Goal: Answer question/provide support: Share knowledge or assist other users

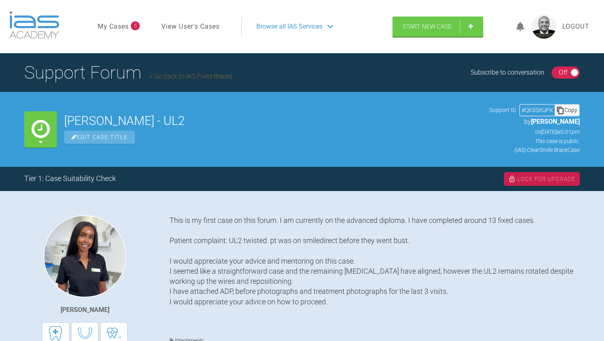
click at [556, 73] on div "On Off" at bounding box center [565, 73] width 29 height 12
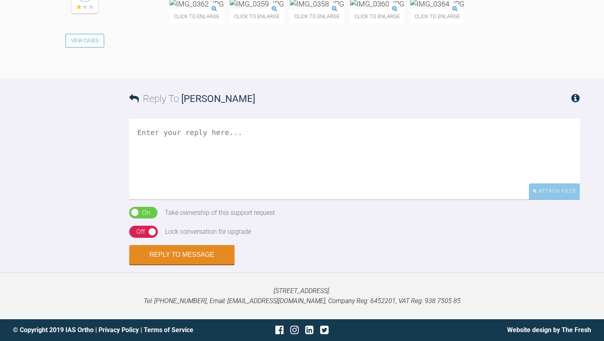
scroll to position [1735, 0]
click at [410, 9] on img at bounding box center [437, 4] width 54 height 10
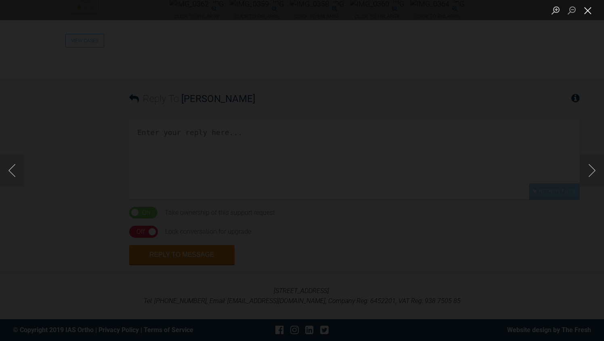
click at [589, 9] on button "Close lightbox" at bounding box center [588, 10] width 16 height 14
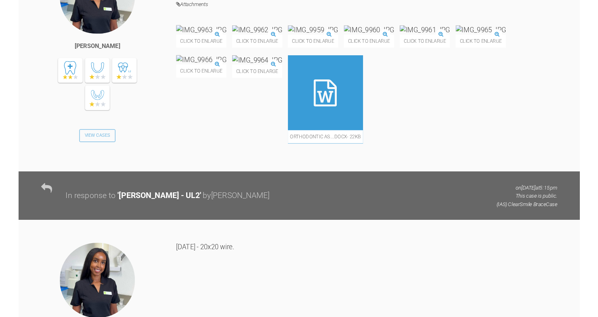
scroll to position [100, 0]
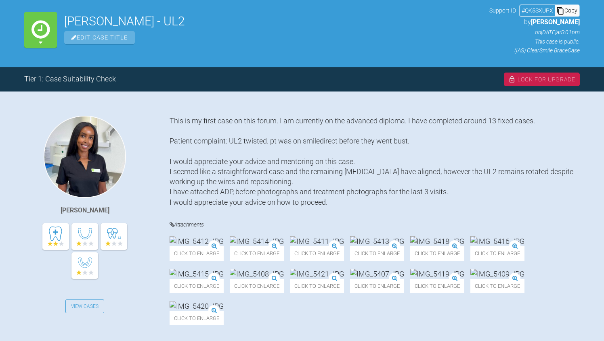
click at [568, 10] on div "Copy" at bounding box center [567, 10] width 24 height 10
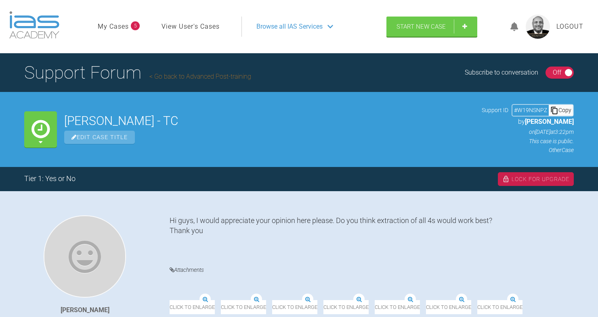
click at [551, 69] on div "On Off" at bounding box center [559, 73] width 29 height 12
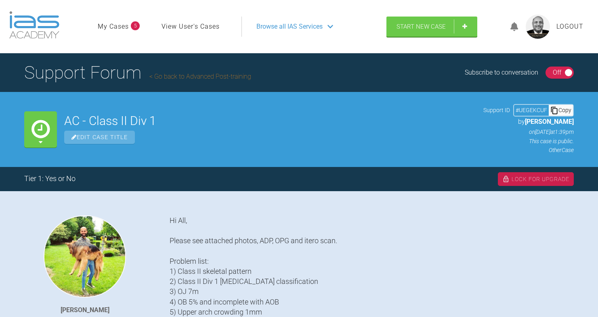
click at [551, 71] on div "On Off" at bounding box center [559, 73] width 29 height 12
click at [550, 72] on div "On Off" at bounding box center [559, 73] width 29 height 12
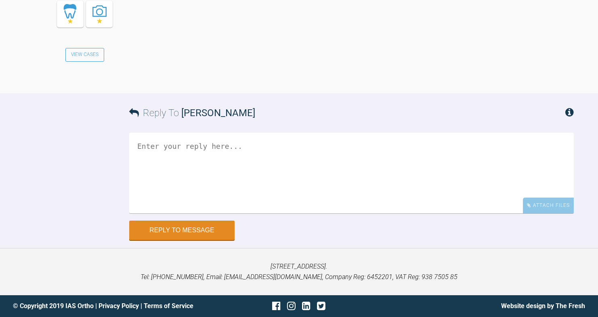
scroll to position [9630, 0]
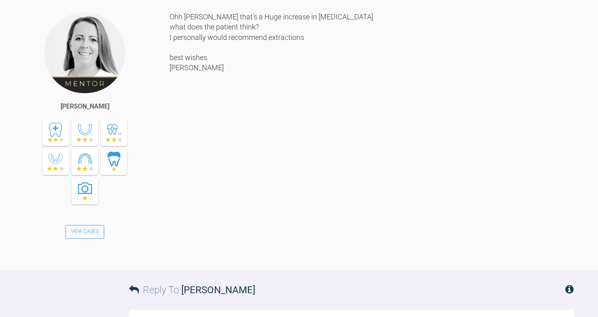
scroll to position [2347, 0]
